Goal: Task Accomplishment & Management: Use online tool/utility

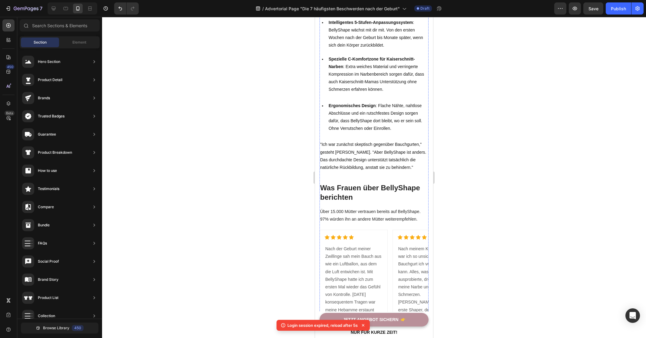
click at [251, 121] on div at bounding box center [374, 177] width 544 height 321
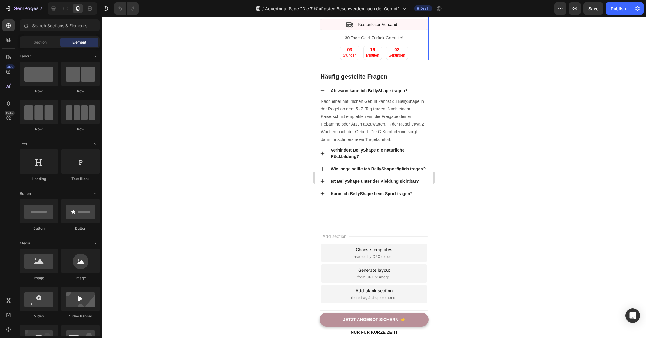
scroll to position [2975, 0]
click at [407, 60] on div "03 Stunden 16 Minuten 02 Sekunden" at bounding box center [374, 53] width 109 height 14
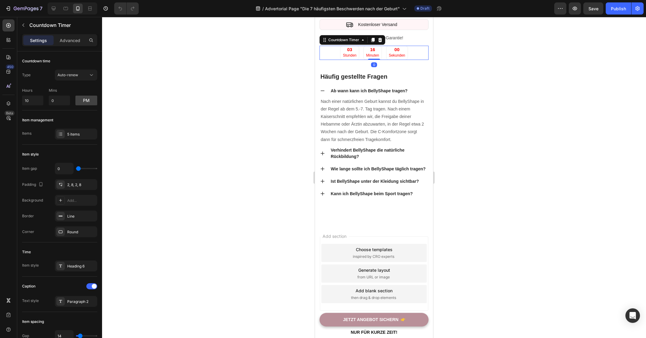
click at [241, 225] on div at bounding box center [374, 177] width 544 height 321
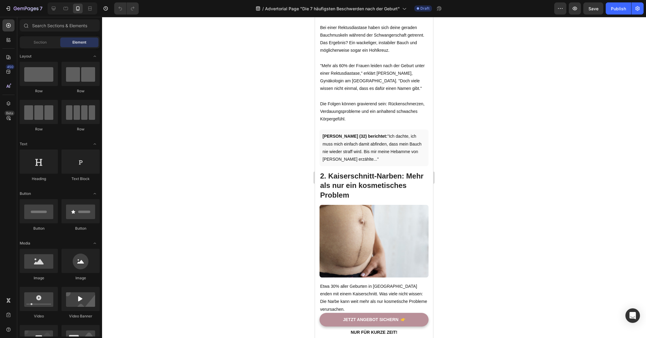
scroll to position [0, 0]
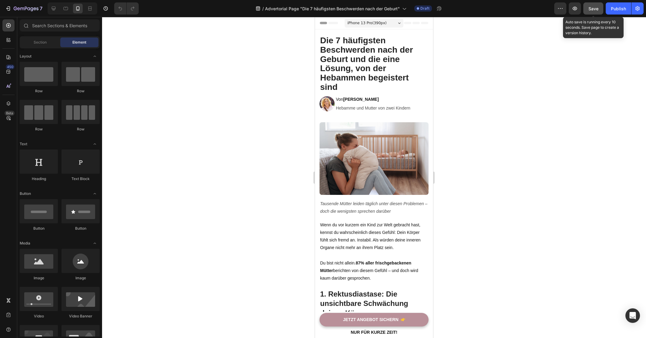
click at [602, 7] on button "Save" at bounding box center [593, 8] width 20 height 12
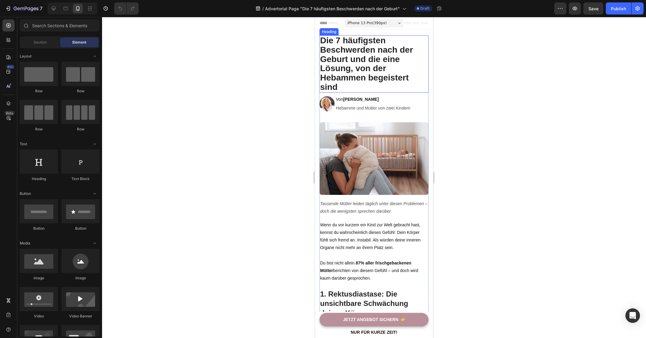
click at [404, 59] on h2 "Die 7 häufigsten Beschwerden nach der Geburt und die eine Lösung, von der Hebam…" at bounding box center [374, 63] width 109 height 57
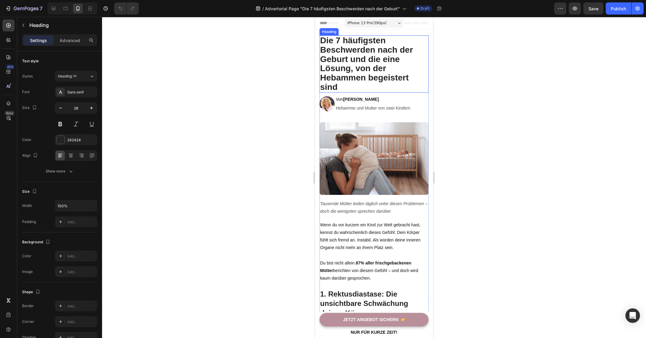
click at [404, 59] on h2 "Die 7 häufigsten Beschwerden nach der Geburt und die eine Lösung, von der Hebam…" at bounding box center [374, 63] width 109 height 57
click at [392, 59] on p "Die 7 häufigsten Beschwerden nach der Geburt und die eine Lösung, von der Hebam…" at bounding box center [374, 64] width 108 height 56
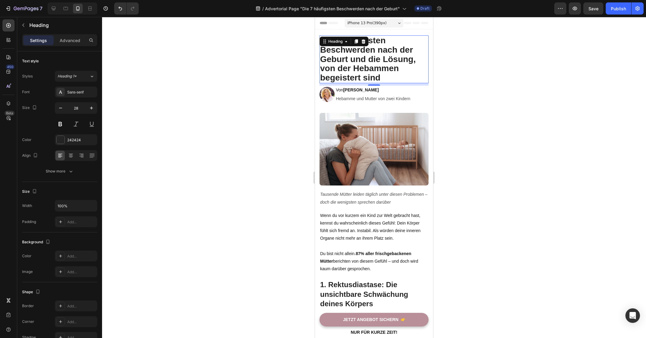
click at [239, 122] on div at bounding box center [374, 177] width 544 height 321
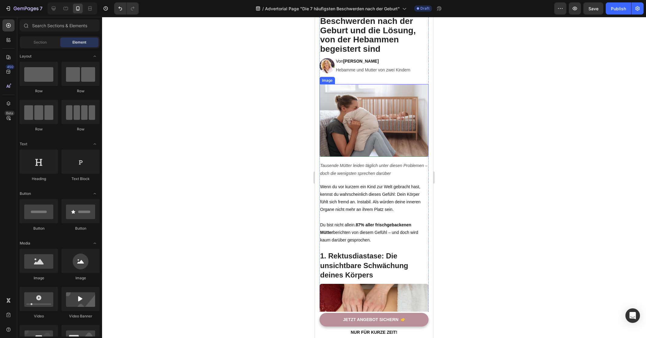
scroll to position [60, 0]
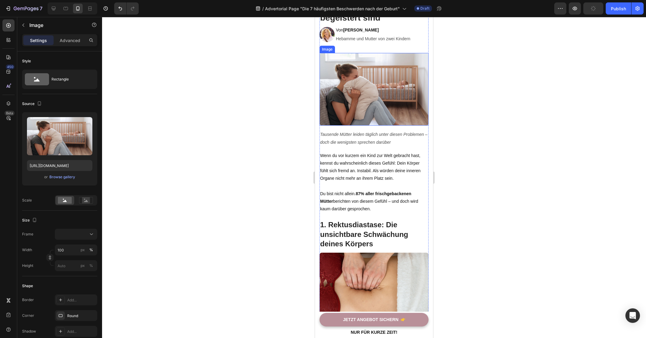
click at [390, 111] on img at bounding box center [374, 89] width 109 height 73
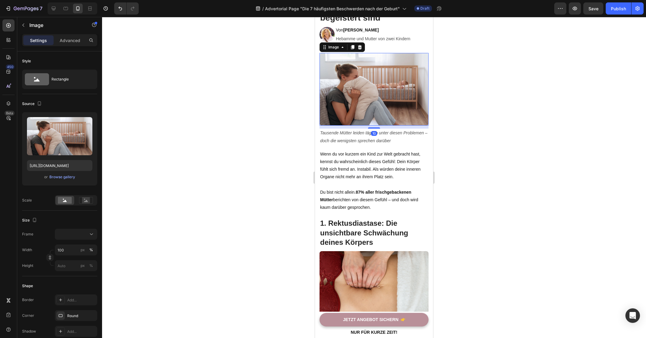
click at [378, 126] on div "10" at bounding box center [374, 126] width 109 height 0
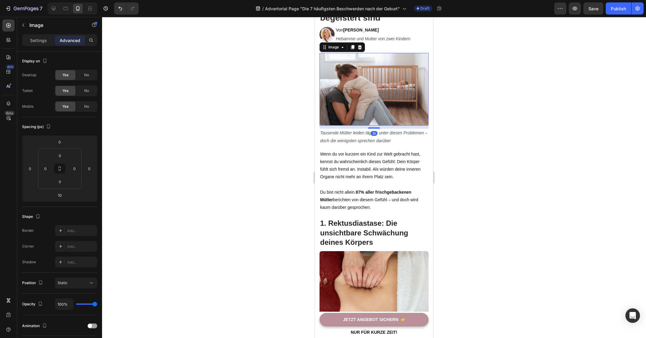
click at [271, 139] on div at bounding box center [374, 177] width 544 height 321
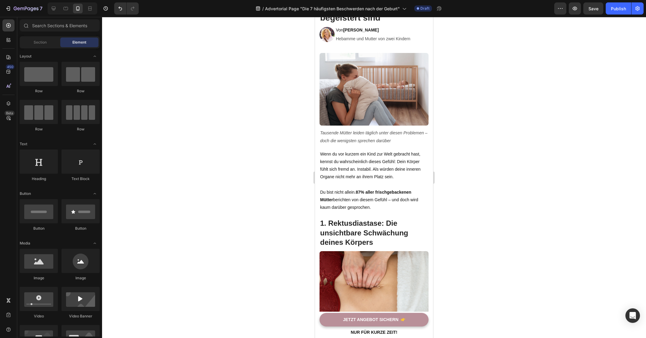
click at [236, 77] on div at bounding box center [374, 177] width 544 height 321
click at [247, 184] on div at bounding box center [374, 177] width 544 height 321
